Goal: Task Accomplishment & Management: Complete application form

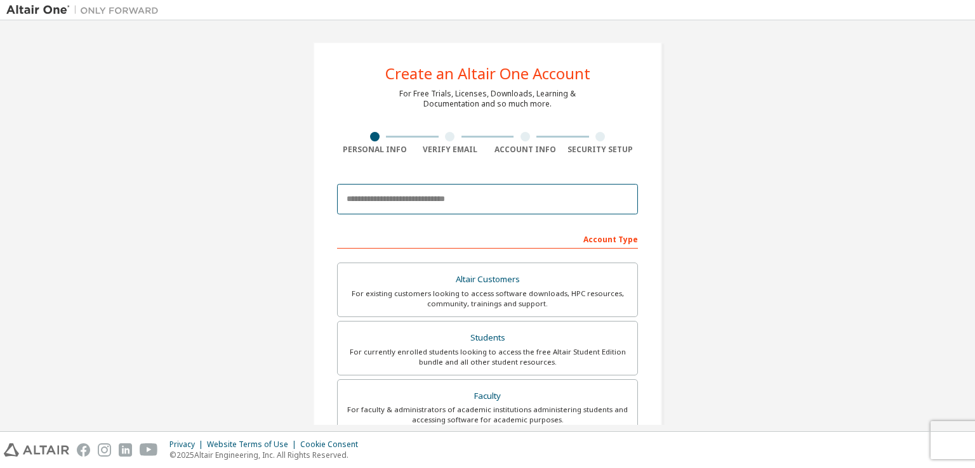
click at [478, 207] on input "email" at bounding box center [487, 199] width 301 height 30
type input "*"
paste input "**********"
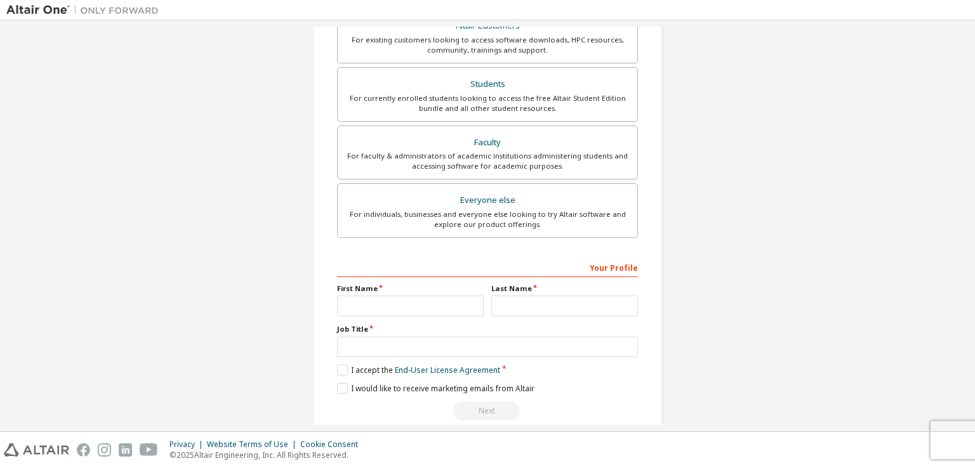
scroll to position [271, 0]
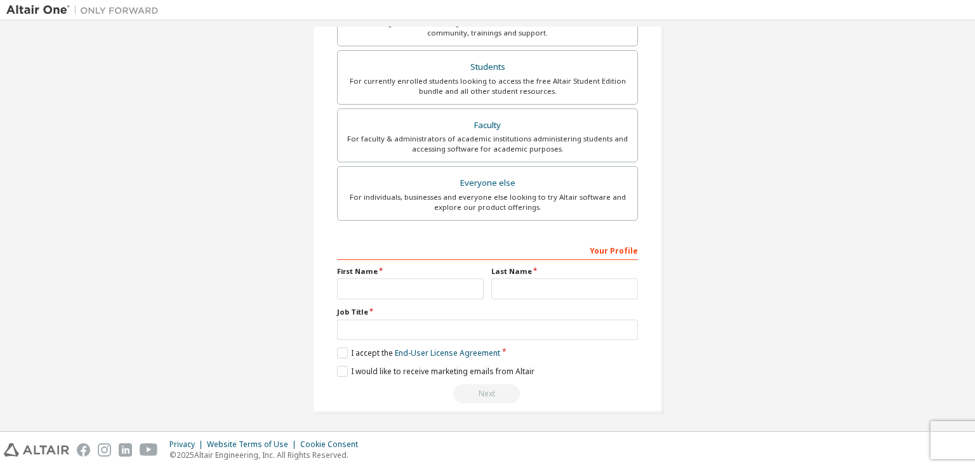
type input "**********"
click at [417, 274] on label "First Name" at bounding box center [410, 271] width 147 height 10
click at [431, 288] on input "text" at bounding box center [410, 289] width 147 height 21
type input "******"
click at [544, 280] on input "text" at bounding box center [564, 289] width 147 height 21
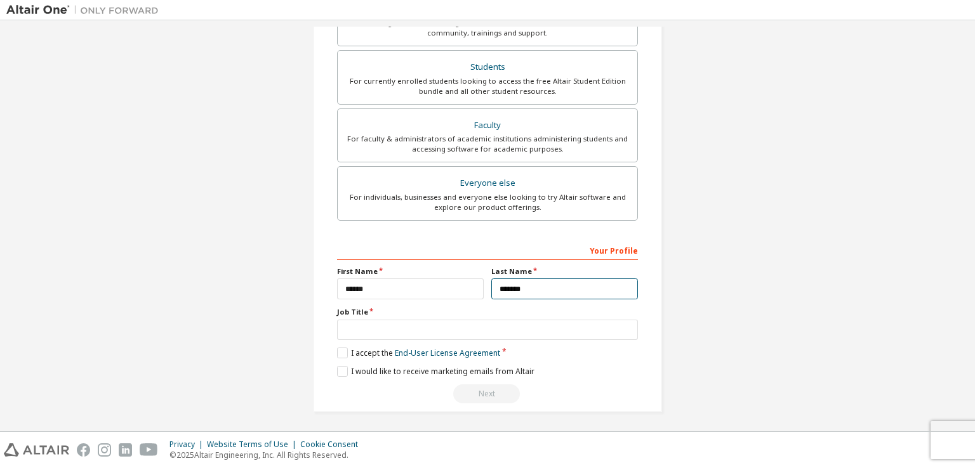
type input "*******"
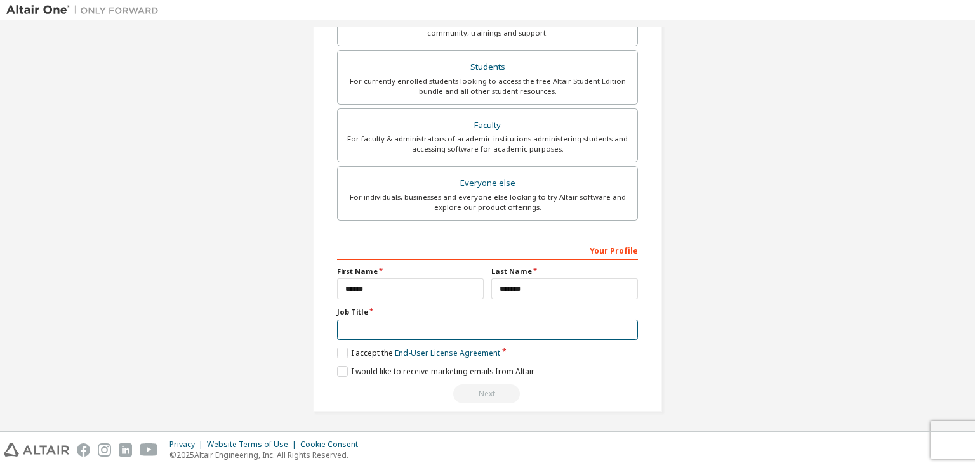
click at [457, 322] on input "text" at bounding box center [487, 330] width 301 height 21
click at [338, 350] on label "I accept the End-User License Agreement" at bounding box center [418, 353] width 163 height 11
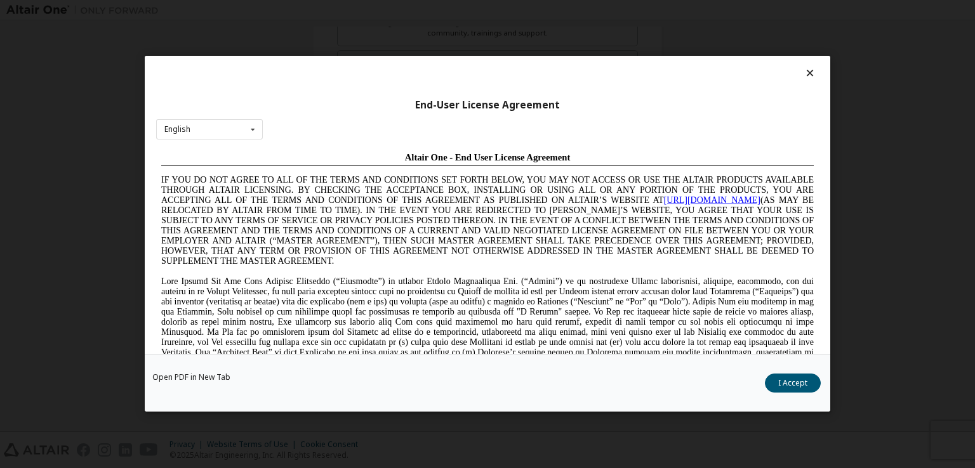
scroll to position [0, 0]
click at [192, 125] on div "English English Chinese French German Japanese Korean Portuguese" at bounding box center [209, 129] width 107 height 21
click at [363, 110] on div "End-User License Agreement" at bounding box center [487, 105] width 662 height 13
click at [796, 386] on button "I Accept" at bounding box center [793, 383] width 56 height 19
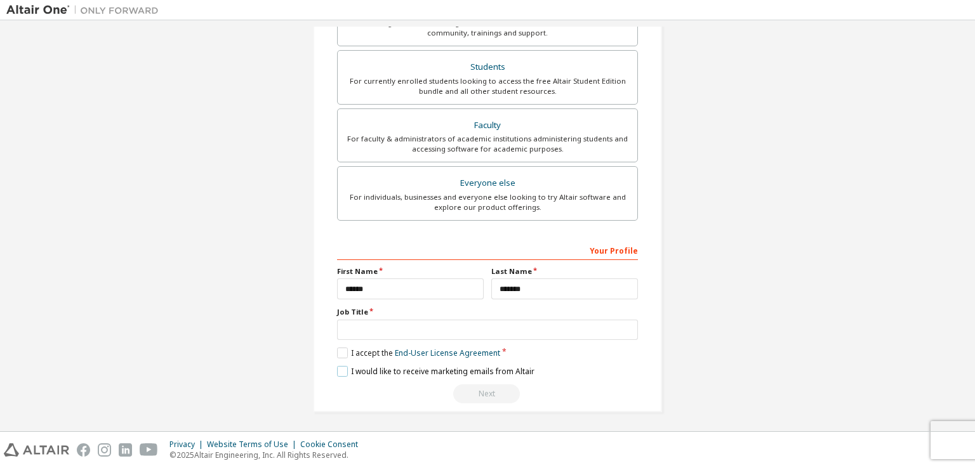
click at [345, 369] on label "I would like to receive marketing emails from Altair" at bounding box center [435, 371] width 197 height 11
click at [420, 327] on input "text" at bounding box center [487, 330] width 301 height 21
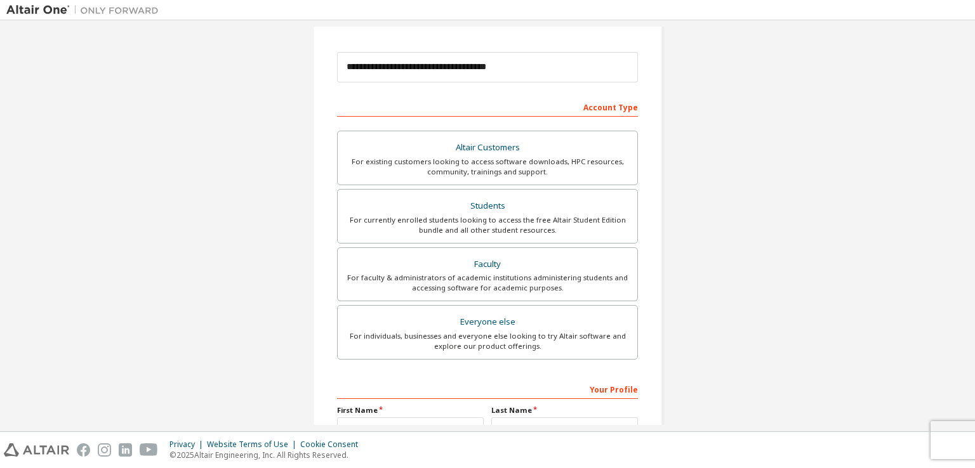
scroll to position [144, 0]
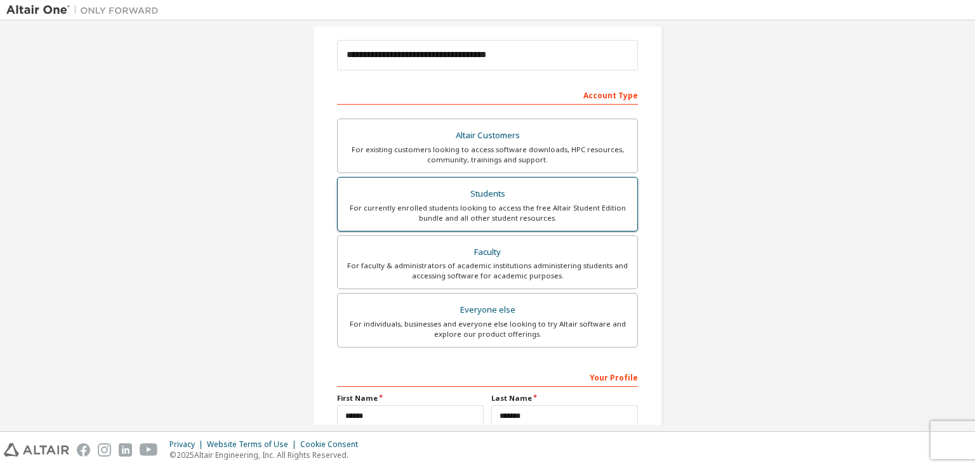
click at [566, 197] on div "Students" at bounding box center [487, 194] width 284 height 18
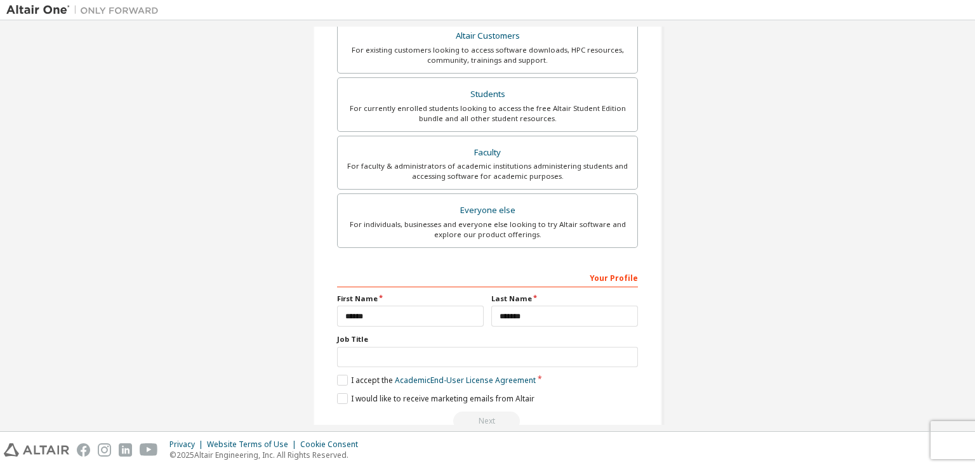
scroll to position [271, 0]
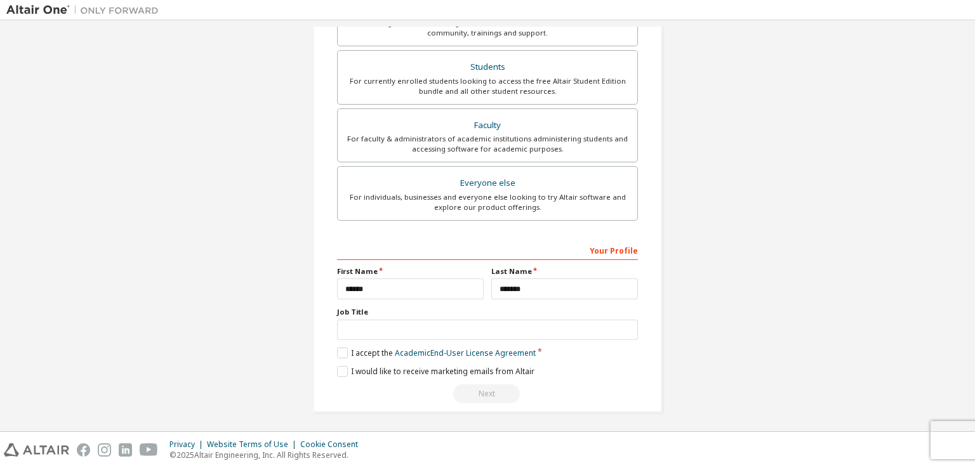
click at [474, 393] on div "Next" at bounding box center [487, 393] width 301 height 19
click at [338, 356] on label "I accept the Academic End-User License Agreement" at bounding box center [436, 353] width 199 height 11
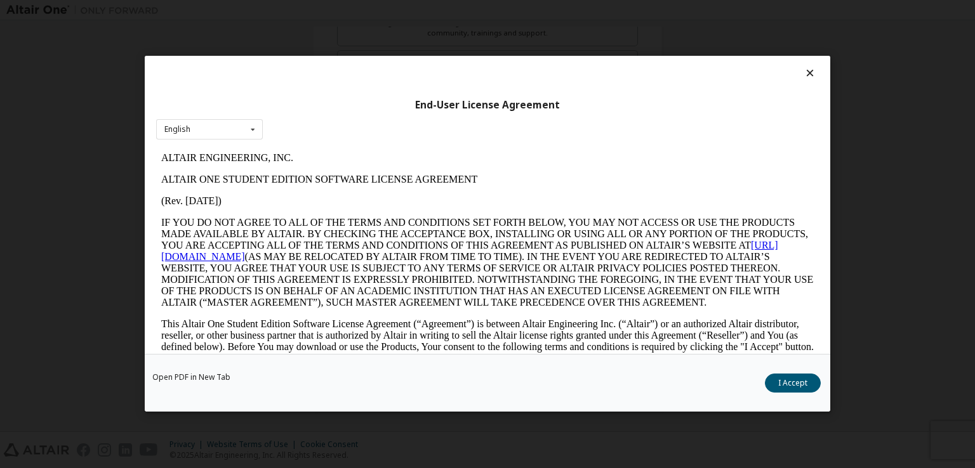
scroll to position [0, 0]
click at [781, 377] on button "I Accept" at bounding box center [793, 383] width 56 height 19
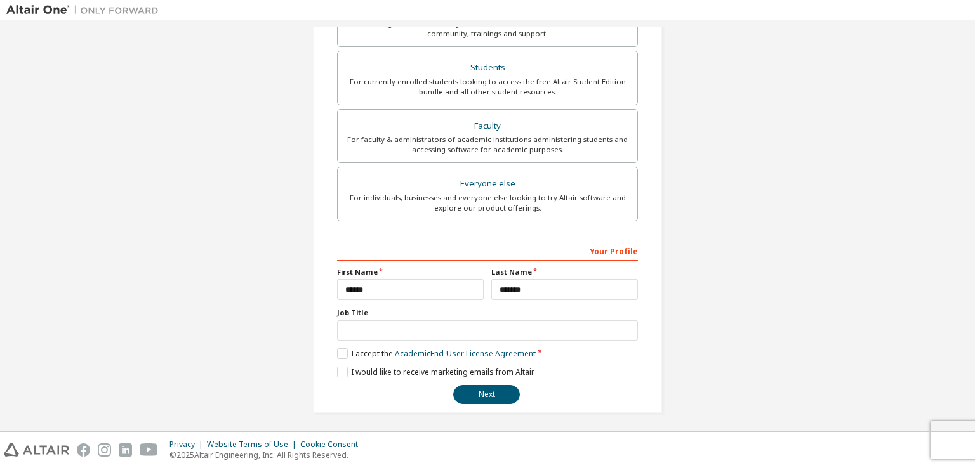
scroll to position [271, 0]
click at [497, 393] on button "Next" at bounding box center [486, 393] width 67 height 19
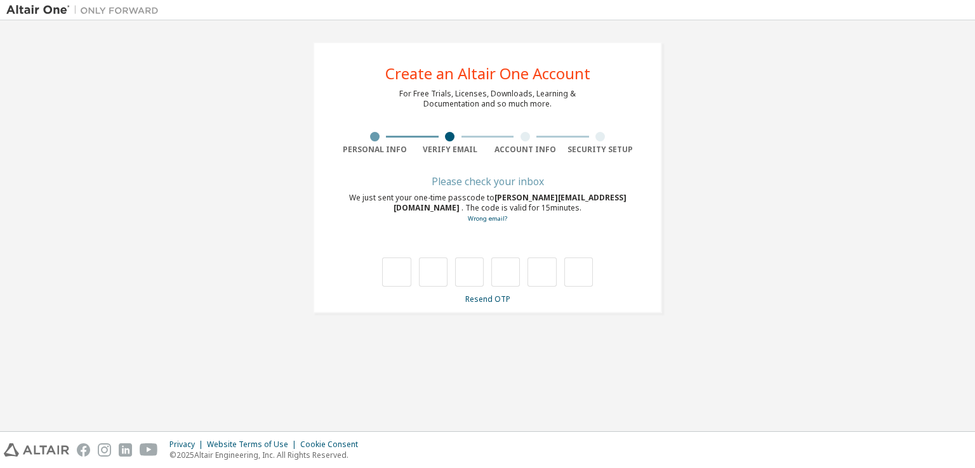
scroll to position [0, 0]
type input "*"
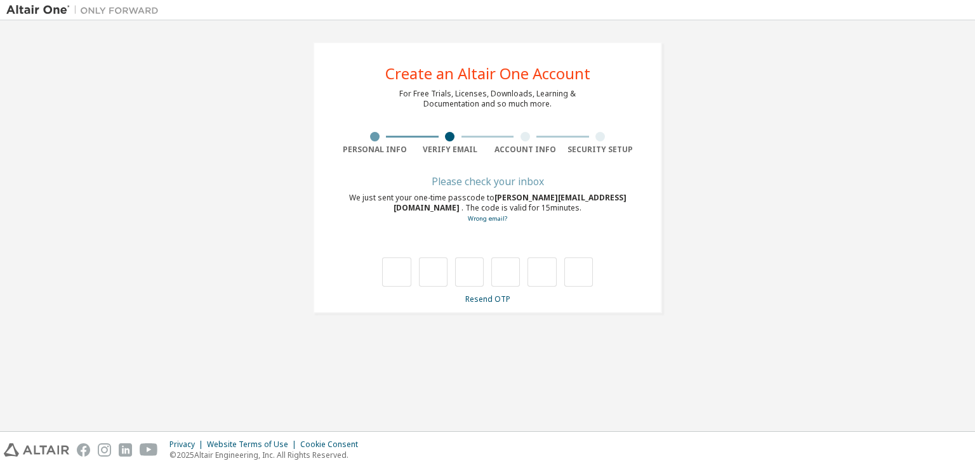
type input "*"
